Goal: Check status: Check status

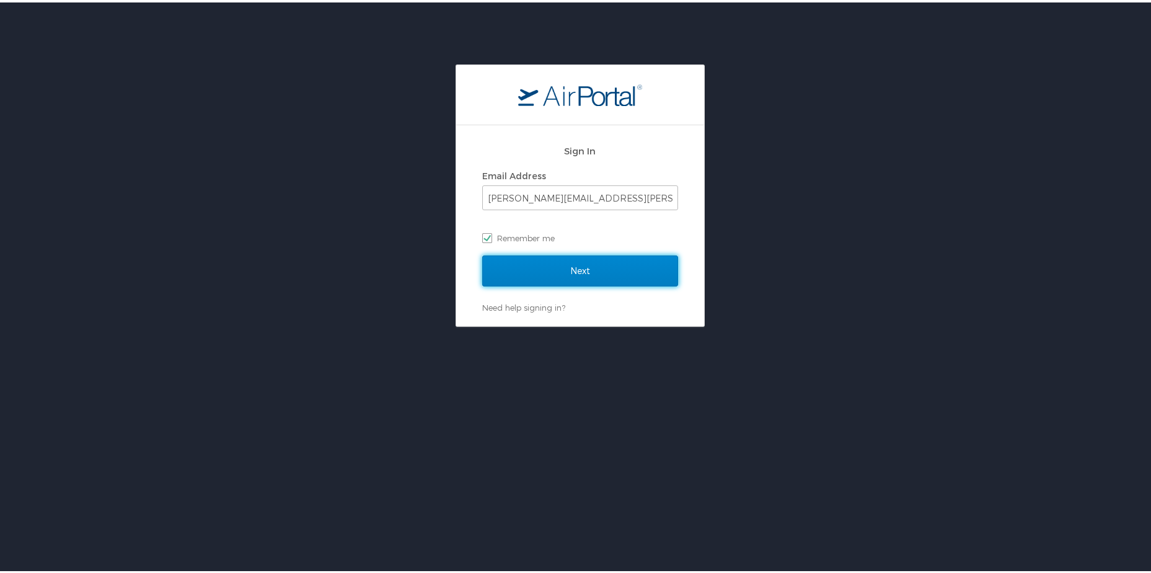
click at [565, 276] on input "Next" at bounding box center [580, 268] width 196 height 31
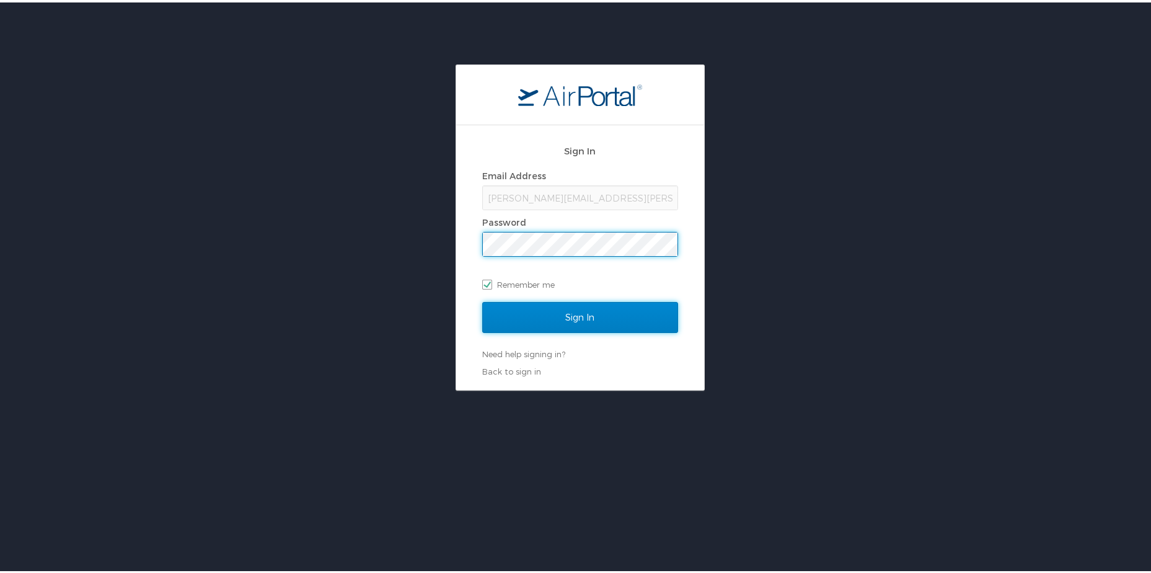
click at [586, 318] on input "Sign In" at bounding box center [580, 314] width 196 height 31
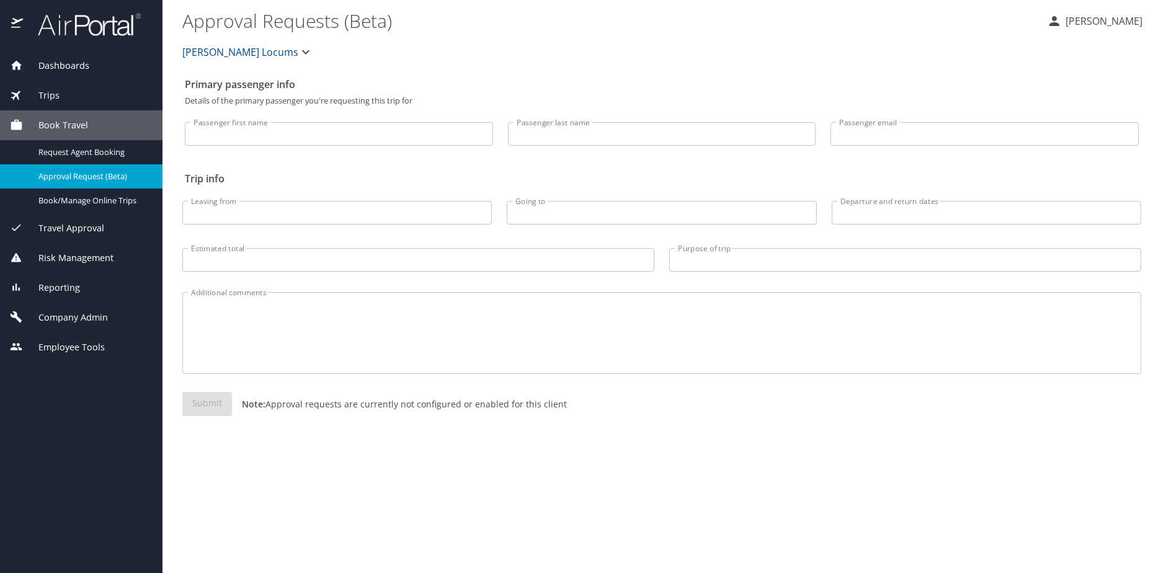
click at [73, 283] on span "Reporting" at bounding box center [51, 288] width 57 height 14
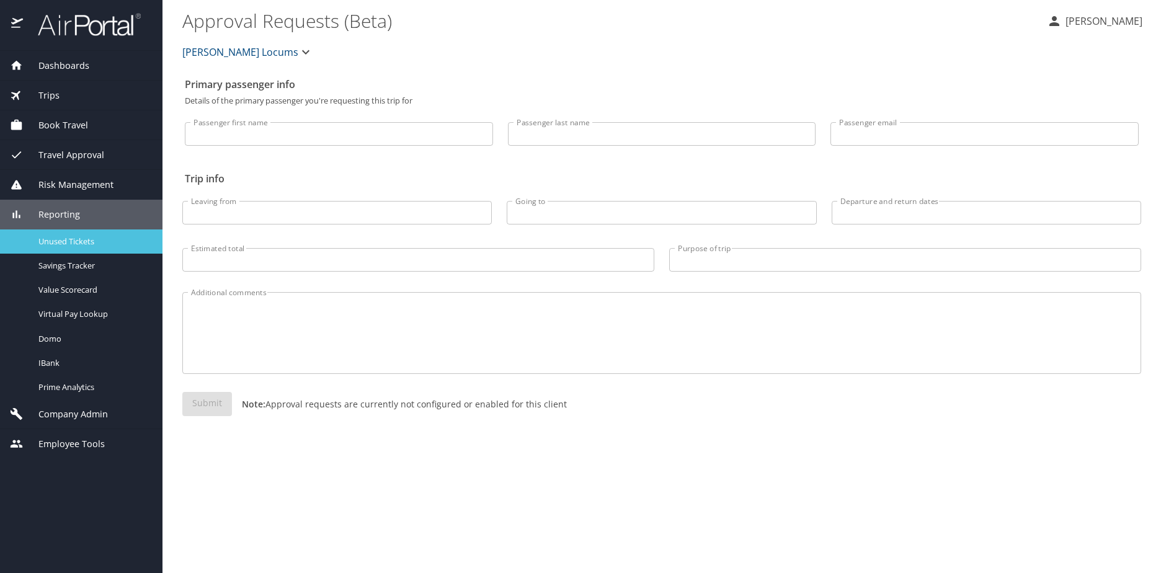
click at [67, 242] on span "Unused Tickets" at bounding box center [92, 242] width 109 height 12
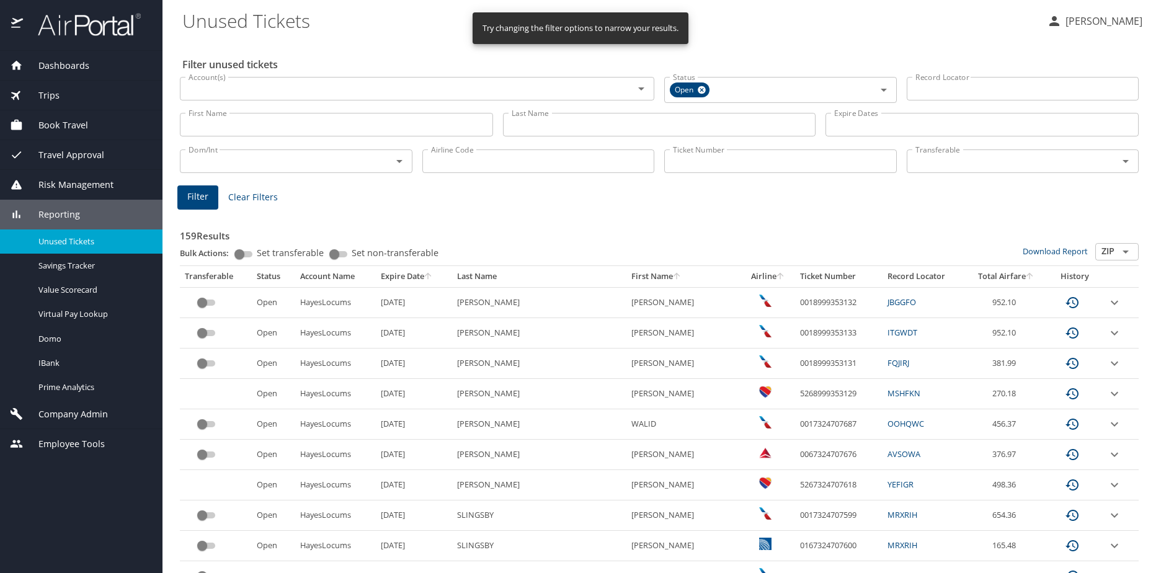
click at [535, 126] on input "Last Name" at bounding box center [659, 125] width 313 height 24
type input "bernier"
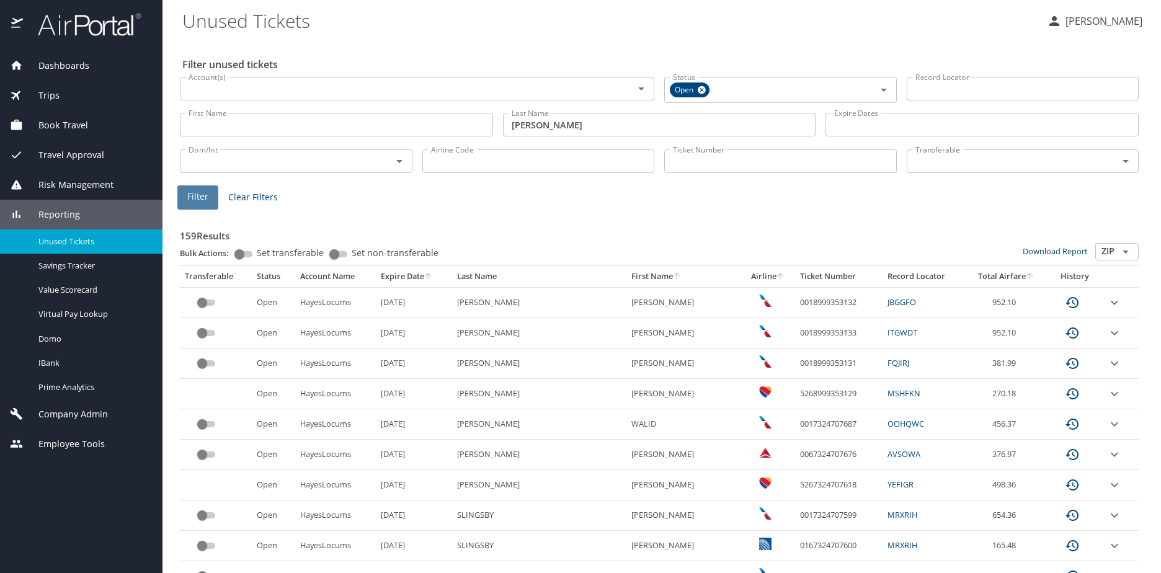
click at [193, 193] on span "Filter" at bounding box center [197, 196] width 21 height 15
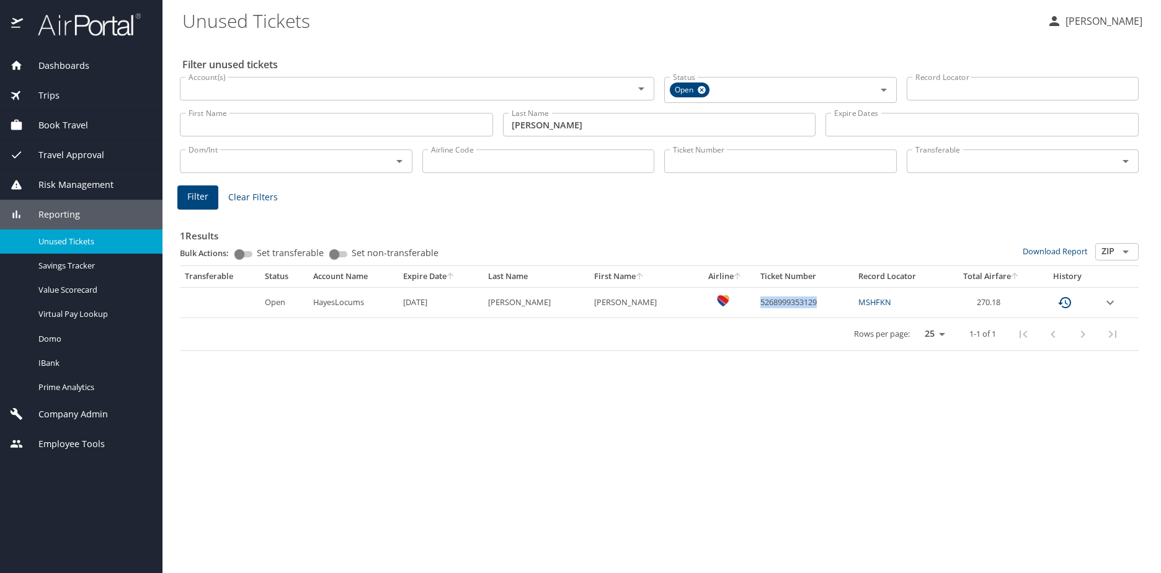
drag, startPoint x: 818, startPoint y: 305, endPoint x: 760, endPoint y: 302, distance: 57.7
click at [760, 302] on td "5268999353129" at bounding box center [803, 302] width 97 height 30
copy td "5268999353129"
drag, startPoint x: 812, startPoint y: 389, endPoint x: 841, endPoint y: 366, distance: 37.1
click at [815, 389] on div "Filter unused tickets Account(s) Account(s) Status Open Status Record Locator R…" at bounding box center [661, 306] width 958 height 533
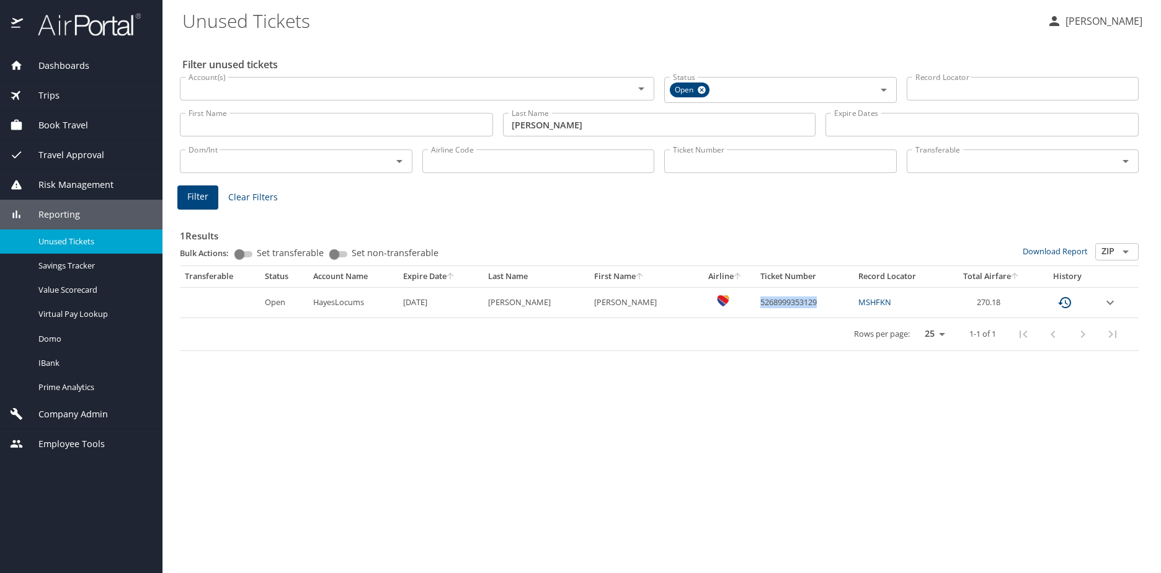
drag, startPoint x: 825, startPoint y: 302, endPoint x: 760, endPoint y: 303, distance: 64.5
click at [760, 303] on td "5268999353129" at bounding box center [803, 302] width 97 height 30
copy td "5268999353129"
